Goal: Browse casually

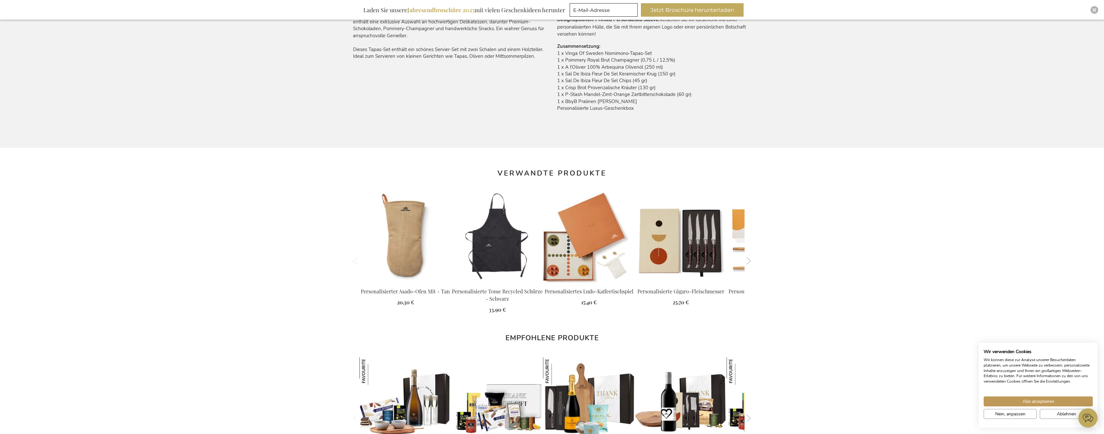
scroll to position [447, 0]
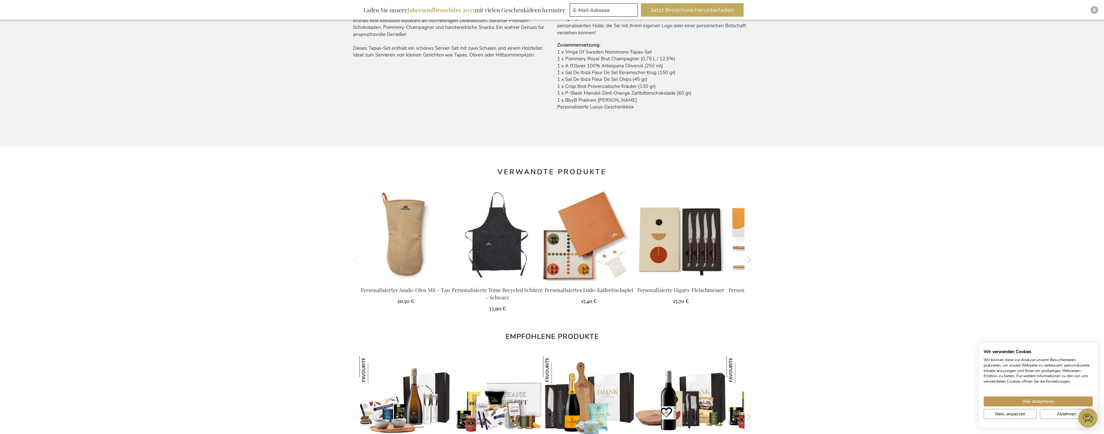
click at [749, 257] on button "Next" at bounding box center [748, 259] width 5 height 7
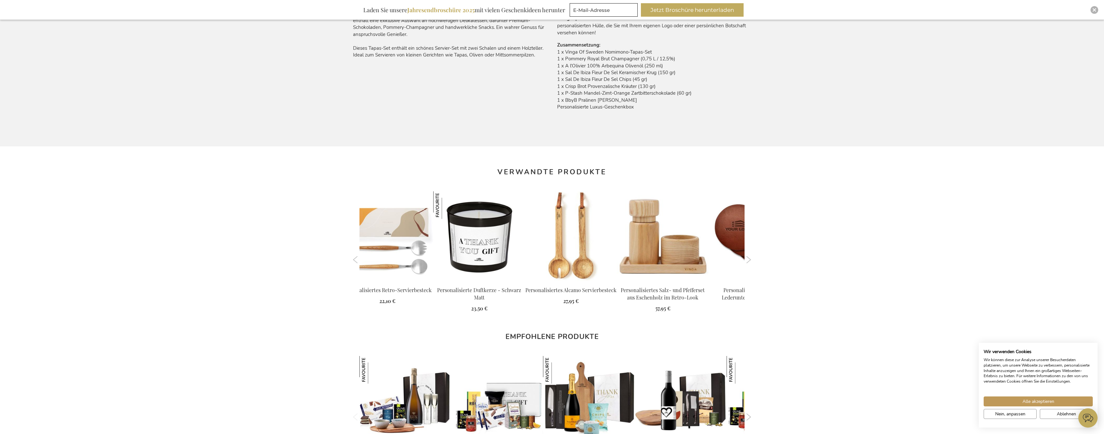
click at [749, 257] on button "Next" at bounding box center [748, 259] width 5 height 7
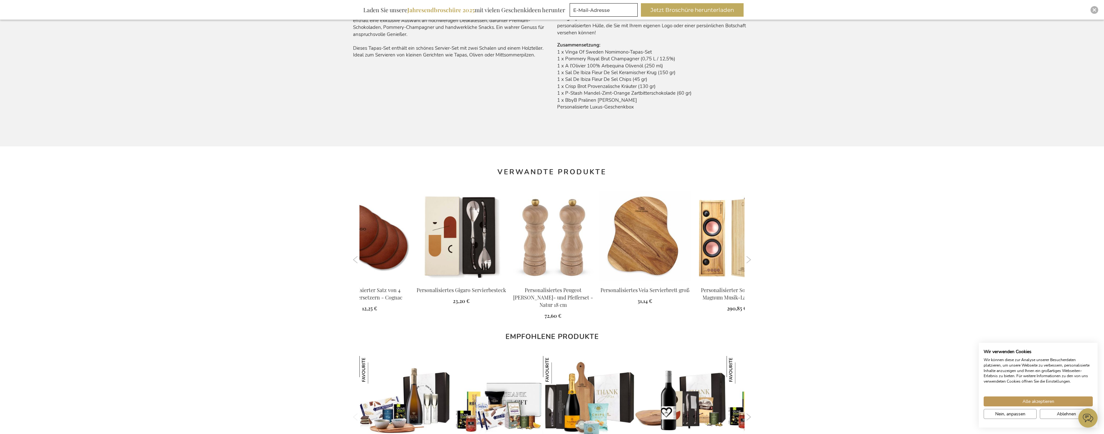
click at [749, 257] on button "Next" at bounding box center [748, 259] width 5 height 7
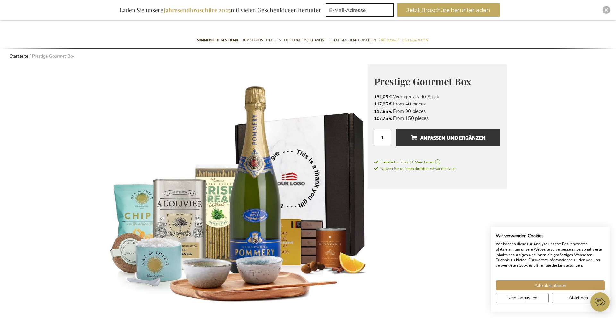
scroll to position [44, 0]
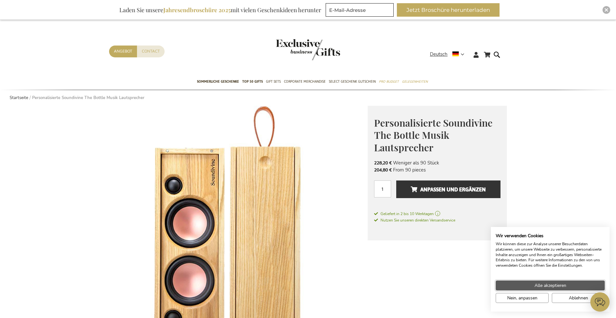
click at [540, 287] on span "Alle akzeptieren" at bounding box center [551, 285] width 32 height 7
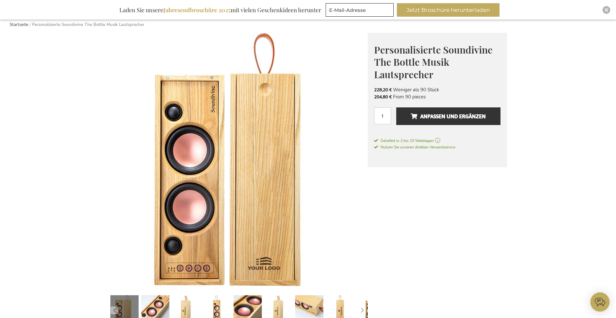
scroll to position [74, 0]
